Goal: Task Accomplishment & Management: Complete application form

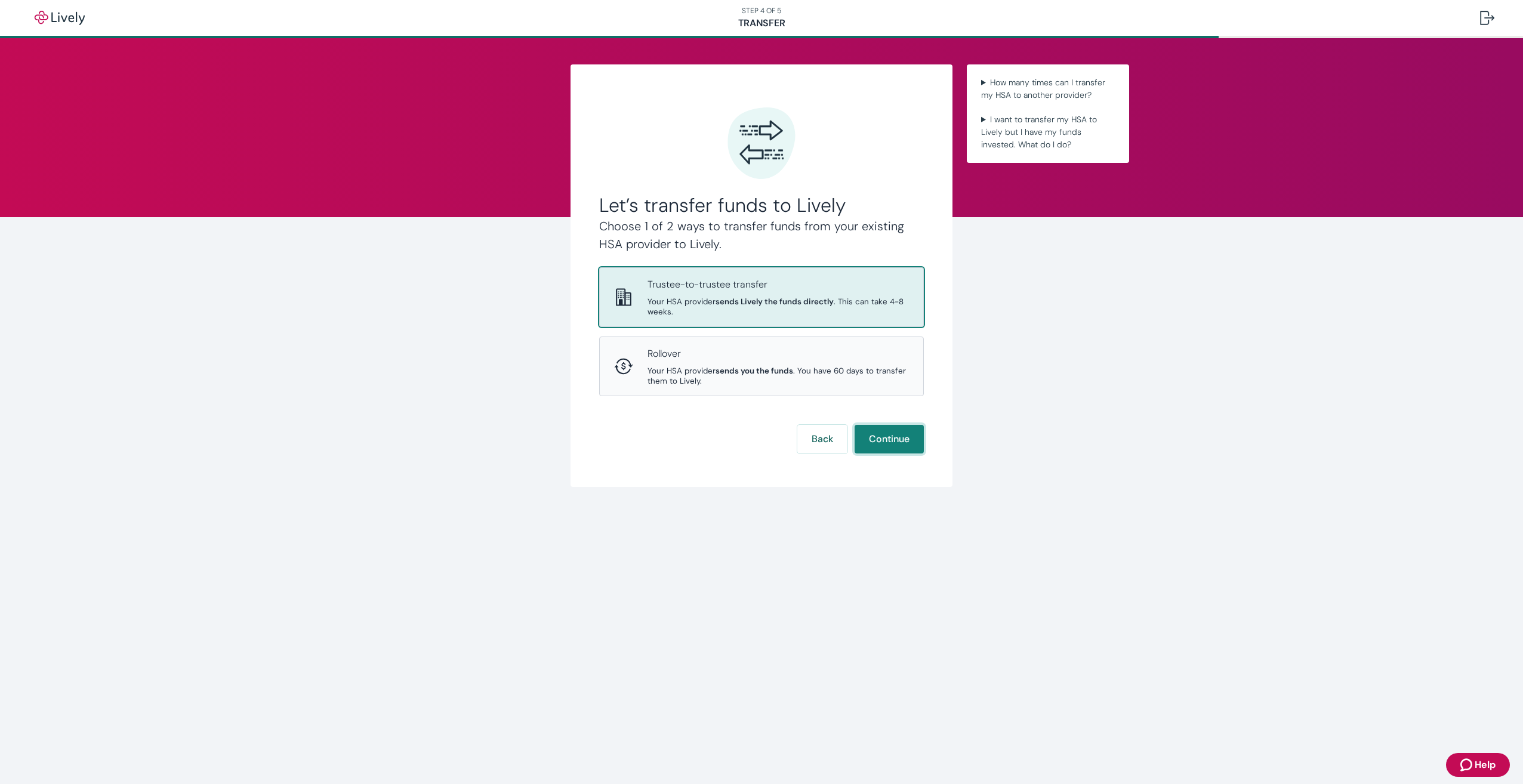
click at [905, 441] on button "Continue" at bounding box center [889, 439] width 69 height 29
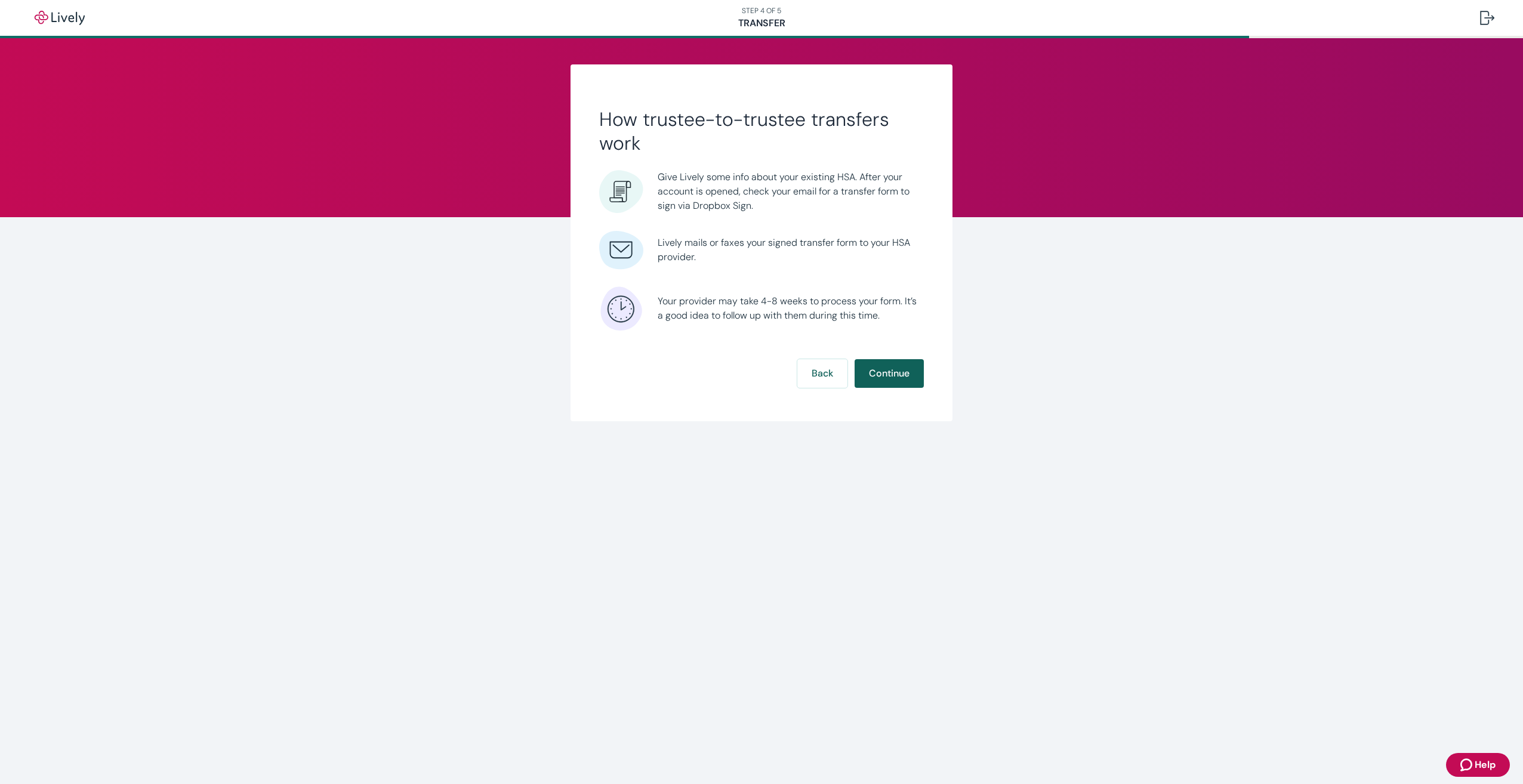
click at [913, 374] on button "Continue" at bounding box center [889, 373] width 69 height 29
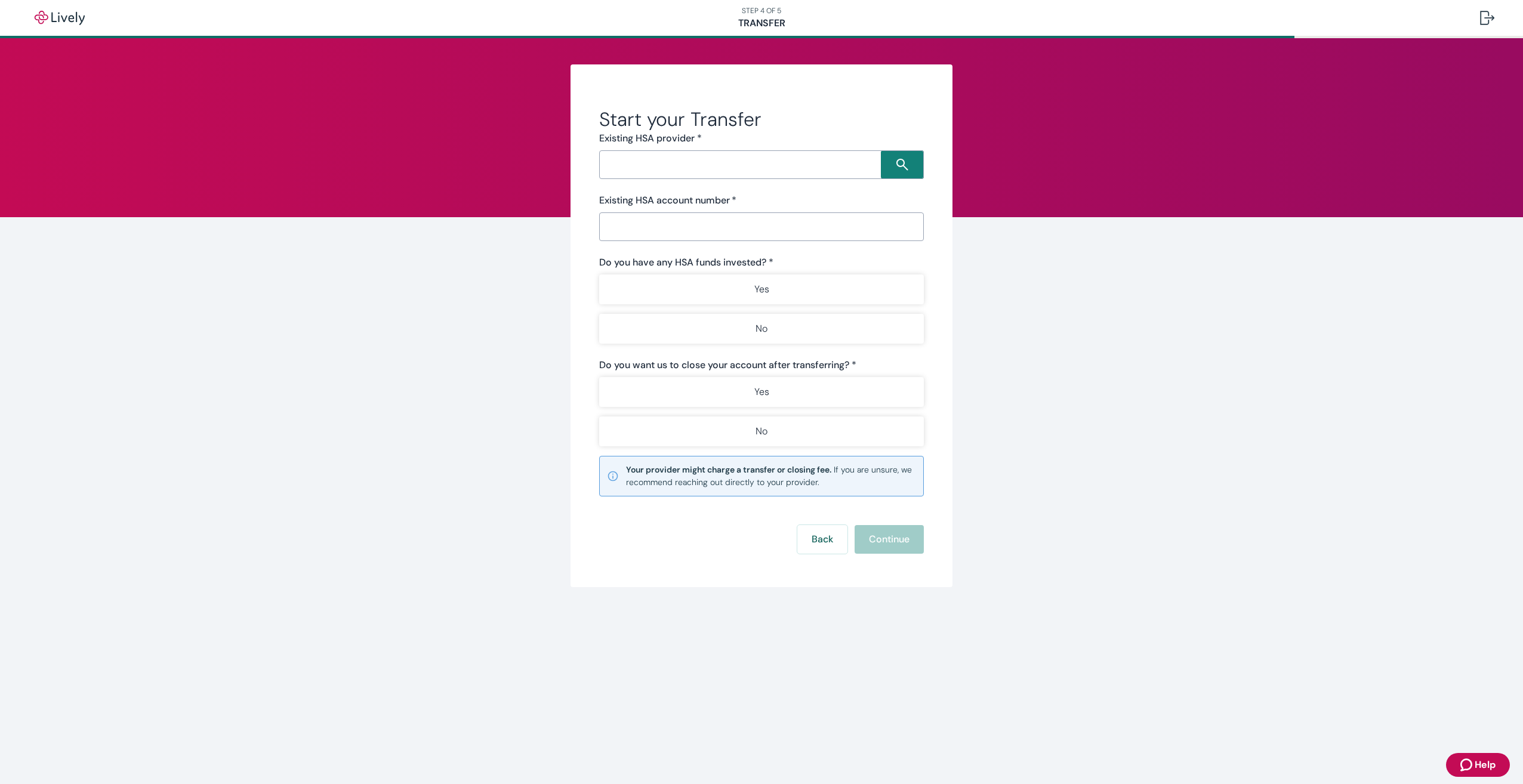
click at [668, 171] on input "Search input" at bounding box center [741, 164] width 278 height 17
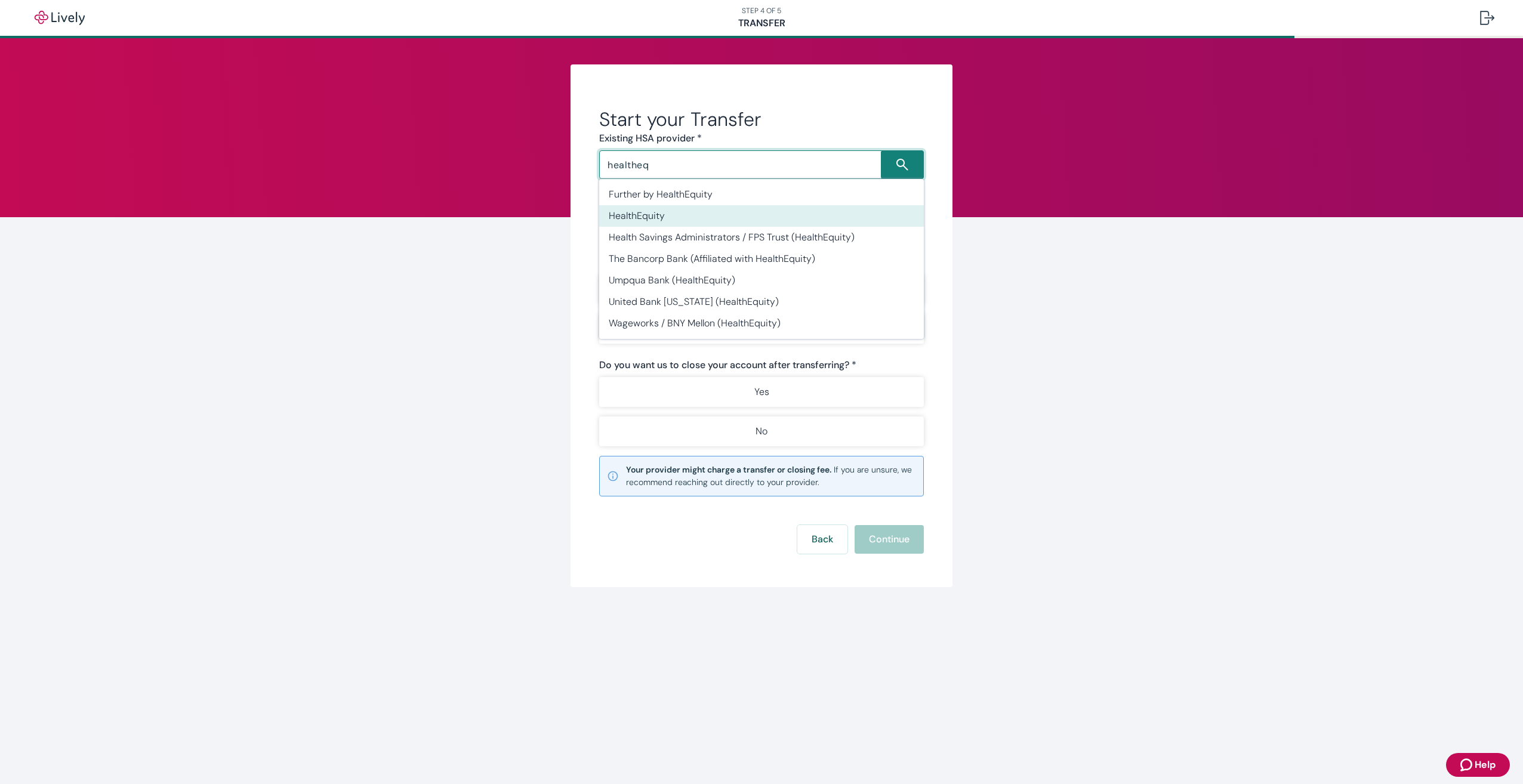
click at [664, 216] on li "HealthEquity" at bounding box center [762, 216] width 325 height 22
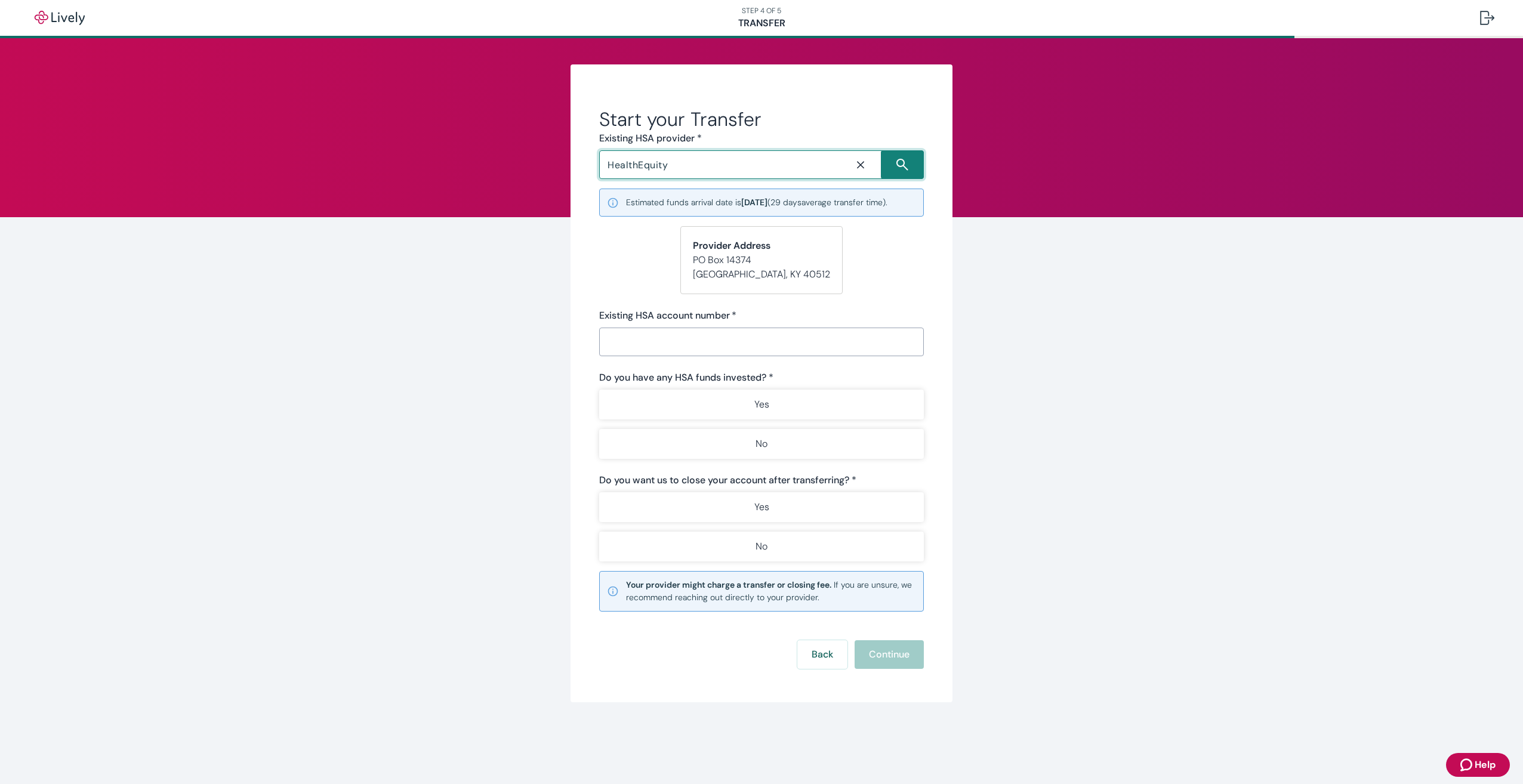
type input "HealthEquity"
click at [686, 344] on input "Existing HSA account number   *" at bounding box center [762, 341] width 325 height 24
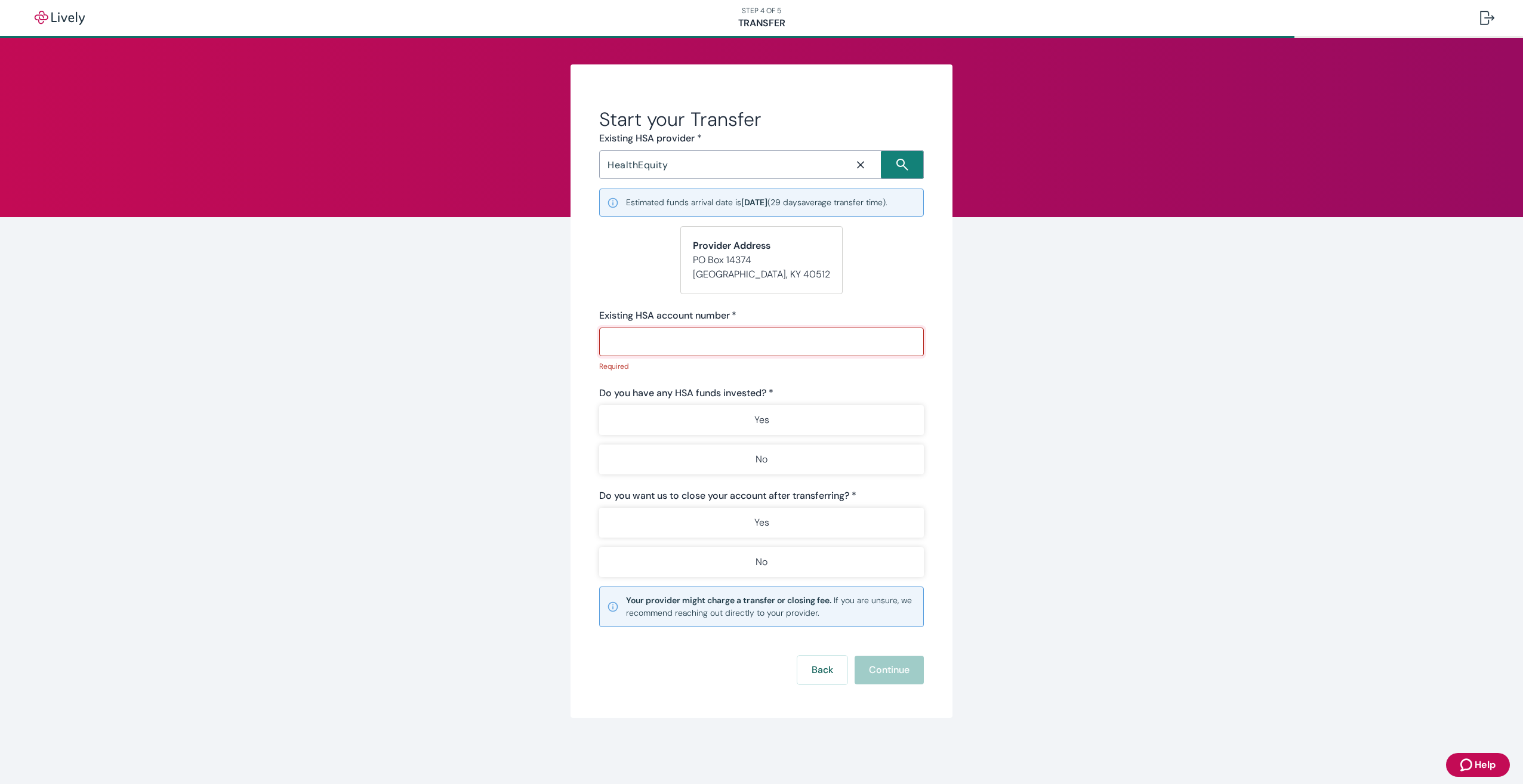
click at [732, 340] on input "Existing HSA account number   *" at bounding box center [762, 341] width 325 height 24
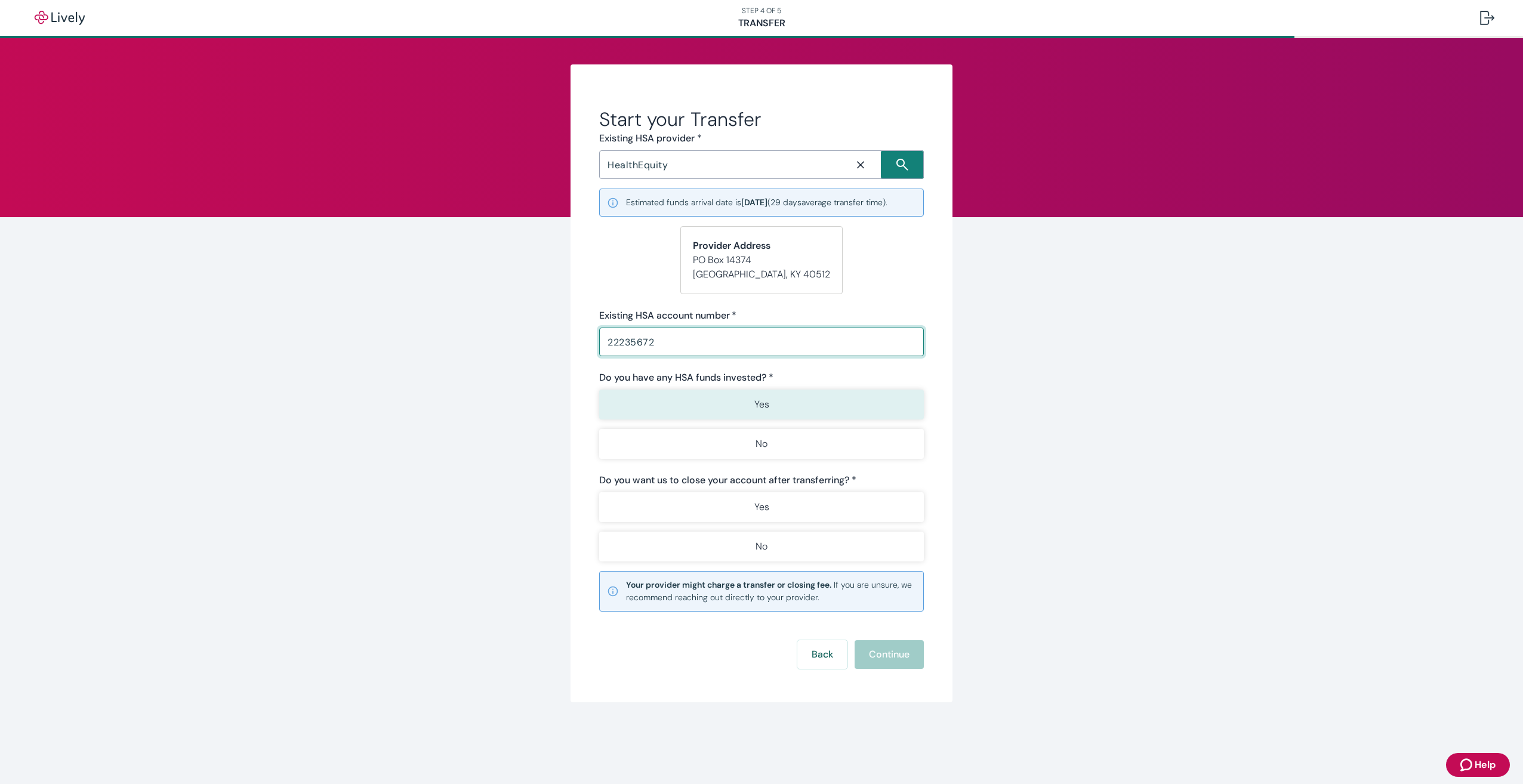
type input "22235672"
click at [762, 403] on p "Yes" at bounding box center [761, 404] width 15 height 14
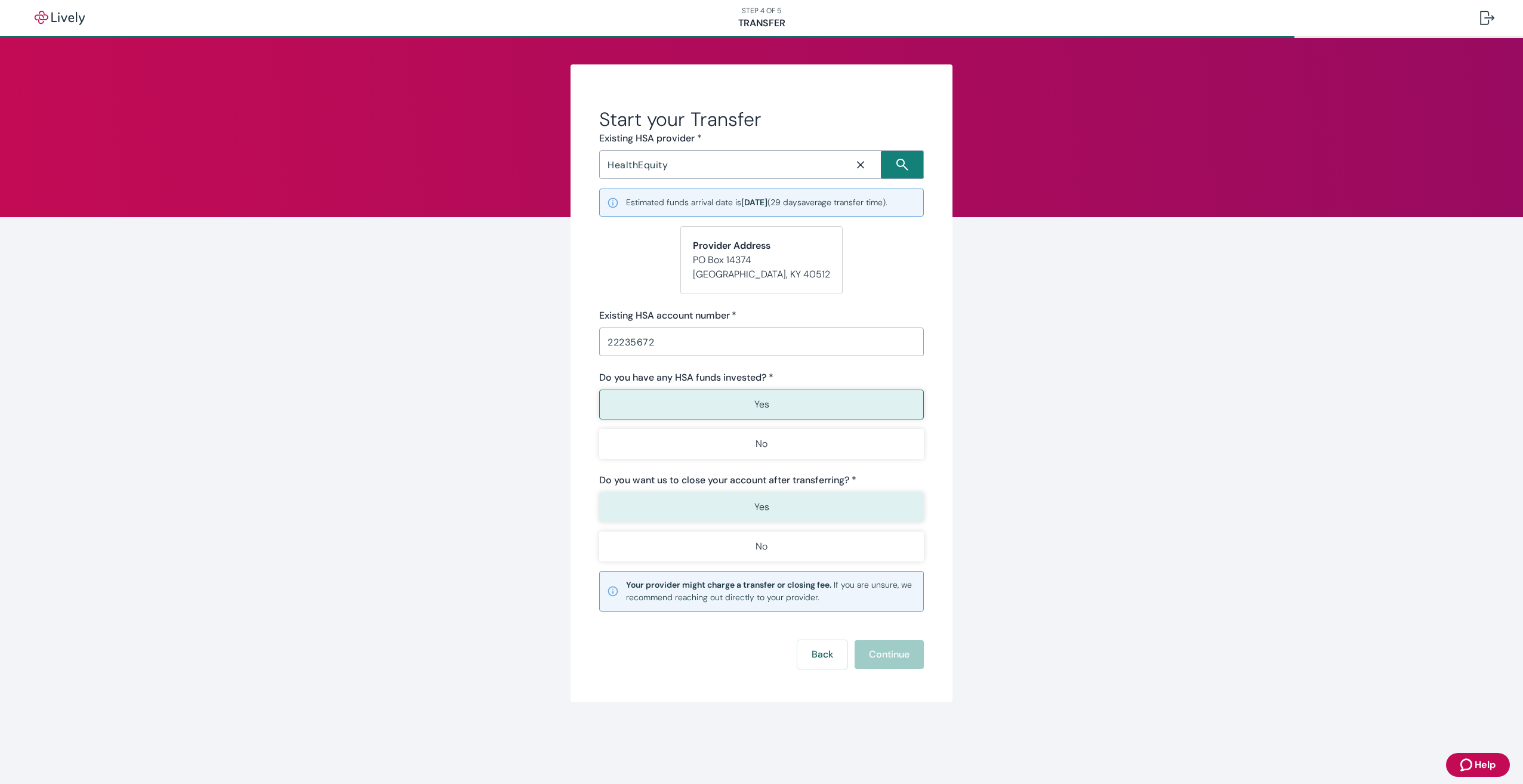
click at [769, 505] on button "Yes" at bounding box center [762, 507] width 325 height 30
click at [888, 653] on button "Continue" at bounding box center [889, 654] width 69 height 29
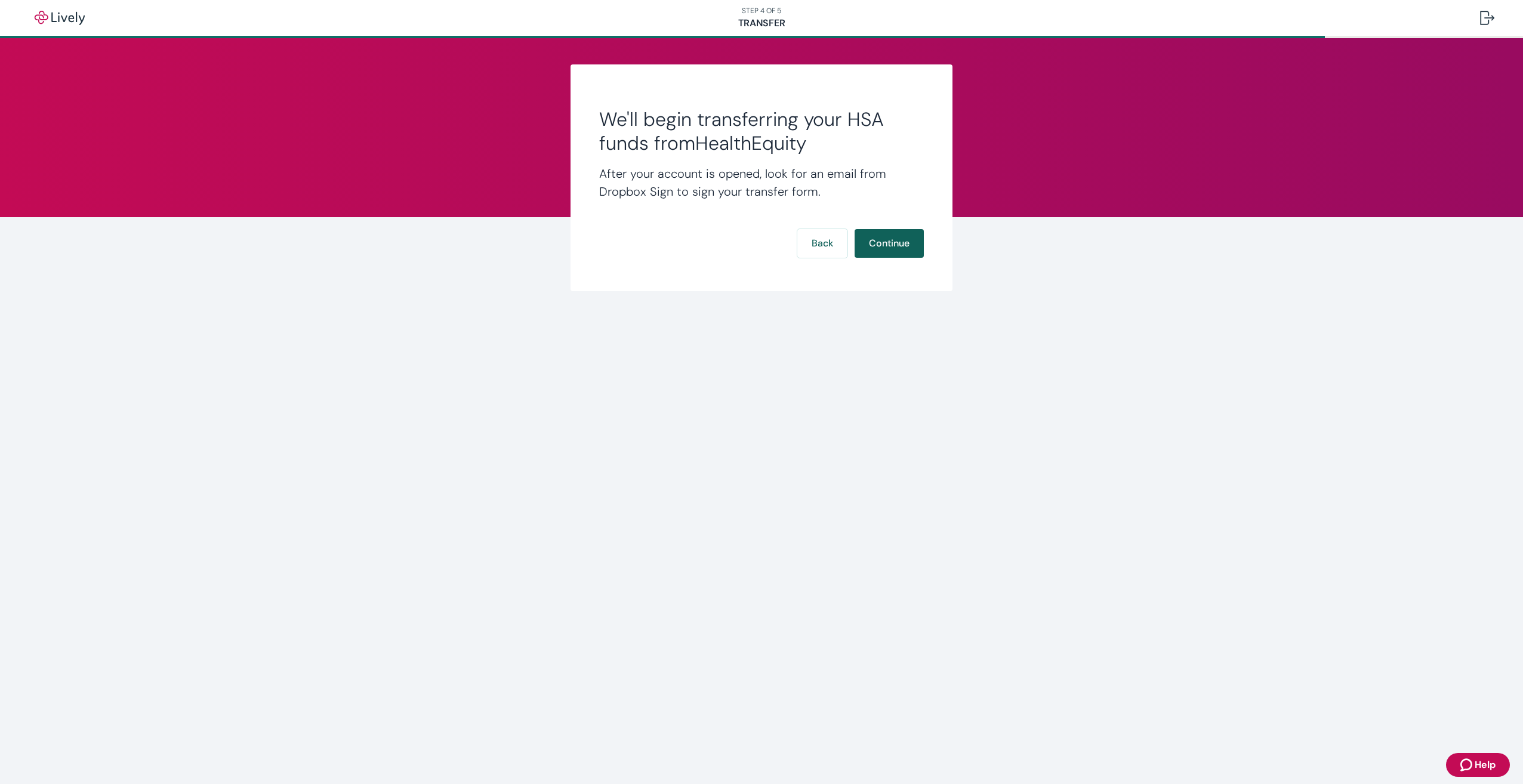
click at [884, 246] on button "Continue" at bounding box center [889, 243] width 69 height 29
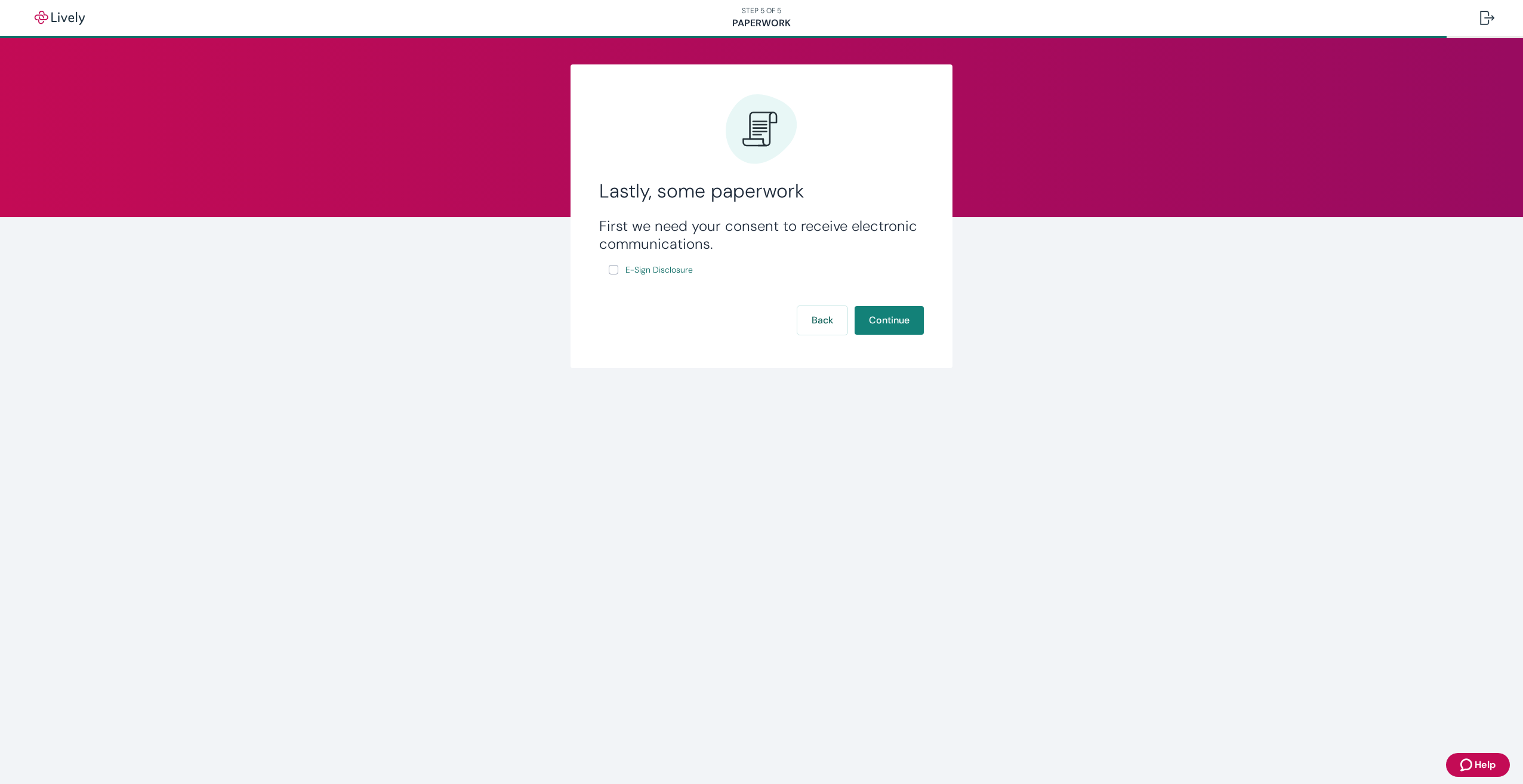
click at [613, 269] on input "E-Sign Disclosure" at bounding box center [613, 269] width 10 height 10
checkbox input "true"
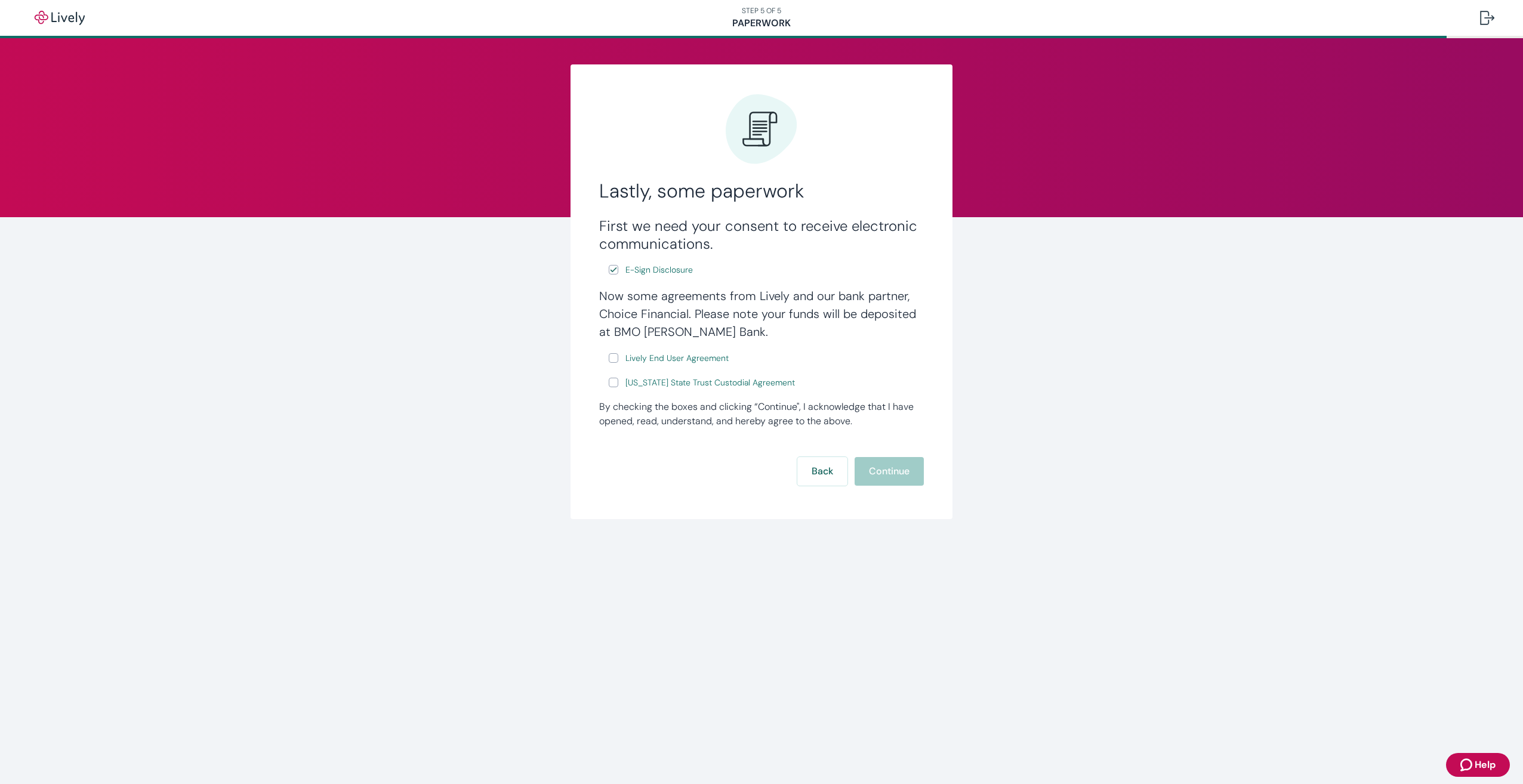
click at [612, 382] on input "[US_STATE] State Trust Custodial Agreement" at bounding box center [613, 382] width 10 height 10
checkbox input "true"
click at [613, 359] on input "Lively End User Agreement" at bounding box center [613, 358] width 10 height 10
checkbox input "true"
click at [896, 480] on button "Continue" at bounding box center [889, 471] width 69 height 29
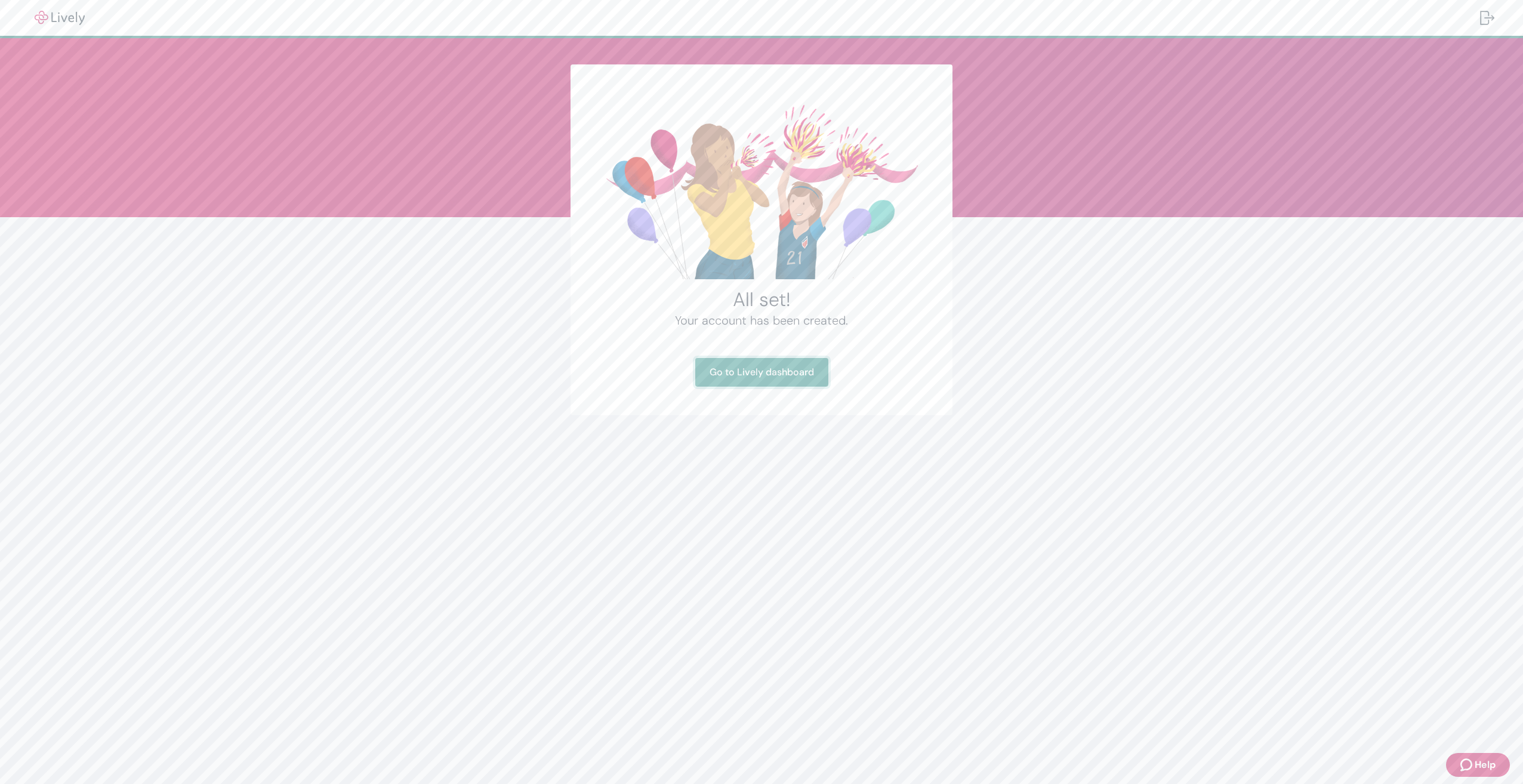
click at [744, 374] on link "Go to Lively dashboard" at bounding box center [762, 372] width 133 height 29
